Goal: Check status: Check status

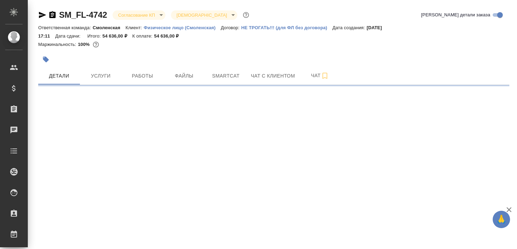
select select "RU"
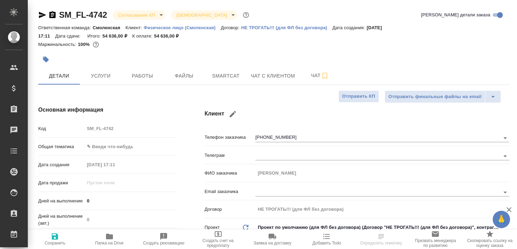
type textarea "x"
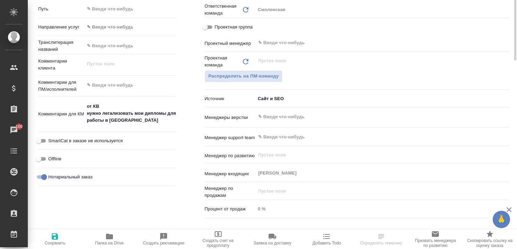
scroll to position [104, 0]
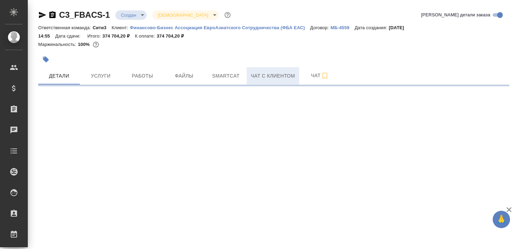
select select "RU"
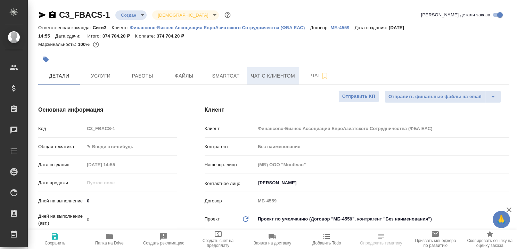
type textarea "x"
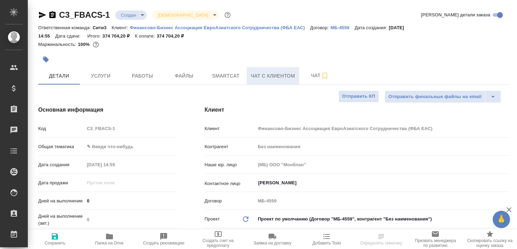
type textarea "x"
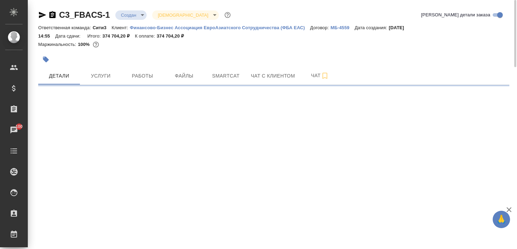
click at [179, 26] on p "Финансово-Бизнес Ассоциация ЕвроАзиатского Сотрудничества (ФБА ЕАС)" at bounding box center [220, 27] width 180 height 5
select select "RU"
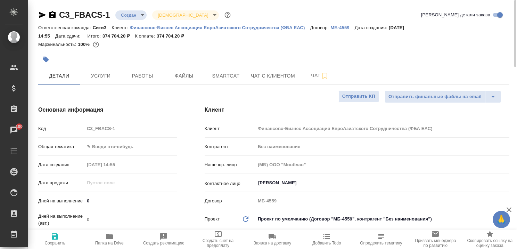
type textarea "x"
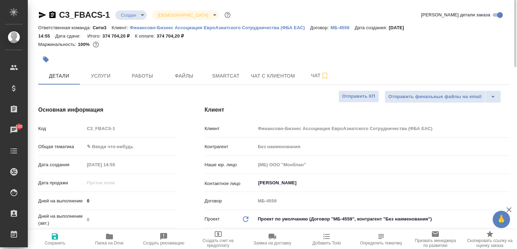
type textarea "x"
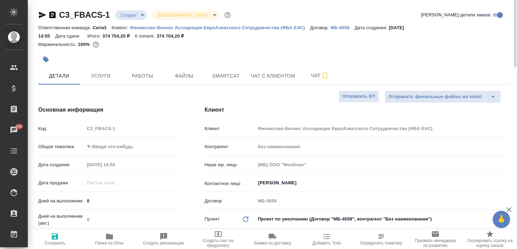
type textarea "x"
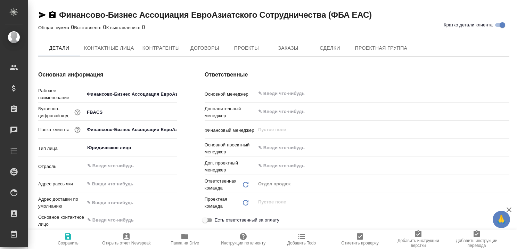
type textarea "x"
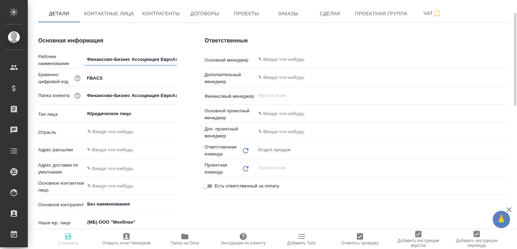
type textarea "x"
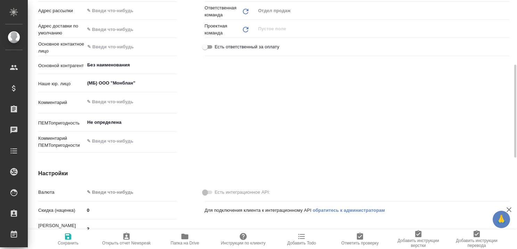
type textarea "x"
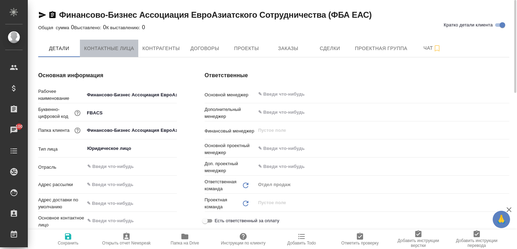
click at [104, 44] on span "Контактные лица" at bounding box center [109, 48] width 50 height 9
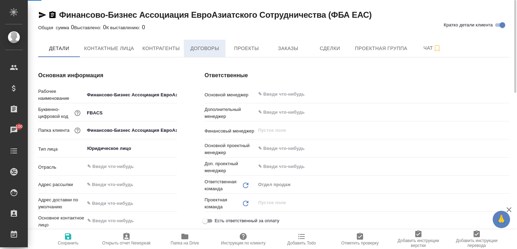
select select "RU"
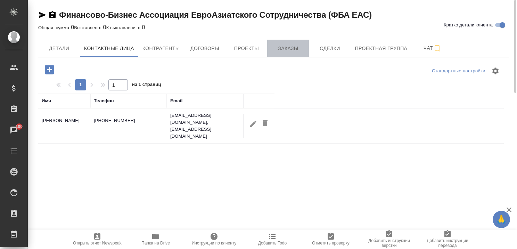
click at [283, 47] on span "Заказы" at bounding box center [287, 48] width 33 height 9
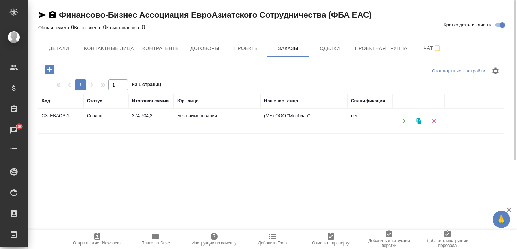
click at [107, 116] on td "Создан" at bounding box center [105, 121] width 45 height 24
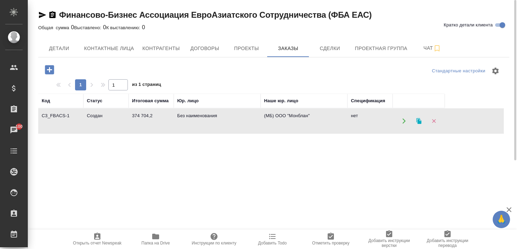
click at [107, 116] on td "Создан" at bounding box center [105, 121] width 45 height 24
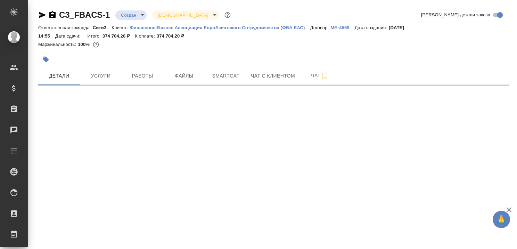
select select "RU"
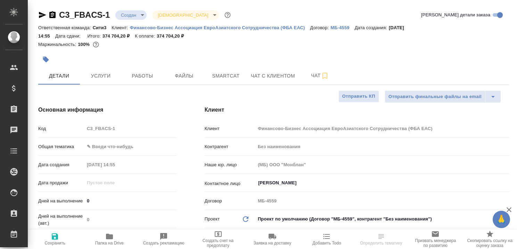
type textarea "x"
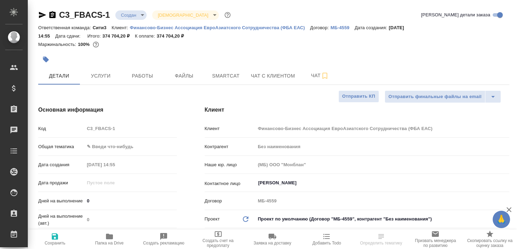
type textarea "x"
select select "RU"
type textarea "x"
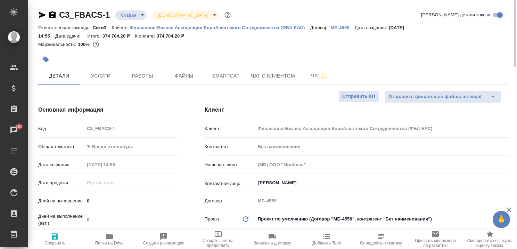
type textarea "x"
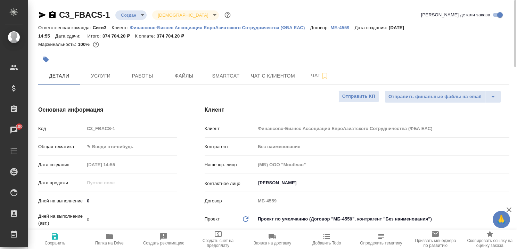
type textarea "x"
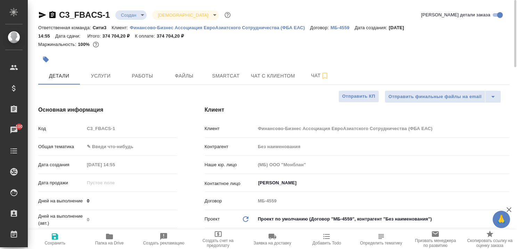
type textarea "x"
